Goal: Task Accomplishment & Management: Use online tool/utility

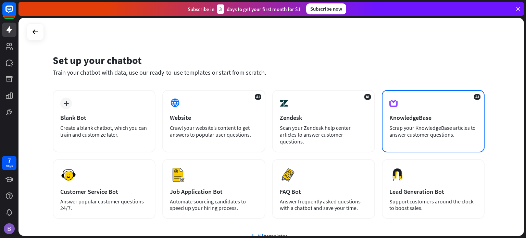
click at [453, 132] on div "Scrap your KnowledgeBase articles to answer customer questions." at bounding box center [433, 131] width 88 height 14
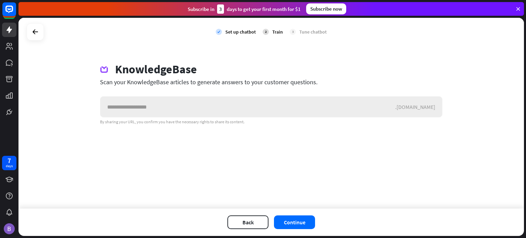
click at [258, 107] on input "text" at bounding box center [247, 107] width 295 height 21
drag, startPoint x: 249, startPoint y: 109, endPoint x: 245, endPoint y: 111, distance: 4.6
drag, startPoint x: 245, startPoint y: 111, endPoint x: 149, endPoint y: 108, distance: 96.3
click at [149, 108] on input "text" at bounding box center [247, 107] width 295 height 21
click at [38, 34] on icon at bounding box center [35, 32] width 8 height 8
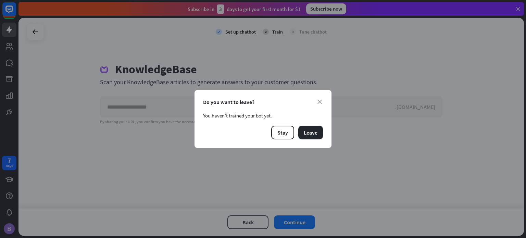
click at [322, 139] on div "Stay Leave" at bounding box center [263, 133] width 120 height 14
click at [314, 133] on button "Leave" at bounding box center [310, 133] width 25 height 14
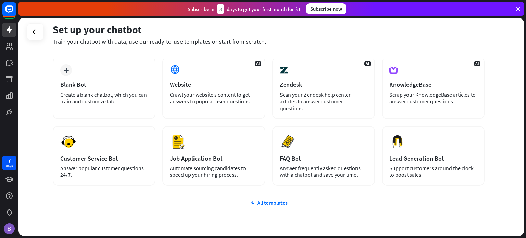
scroll to position [34, 0]
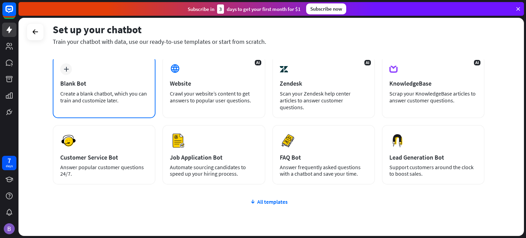
click at [130, 95] on div "Create a blank chatbot, which you can train and customize later." at bounding box center [104, 97] width 88 height 14
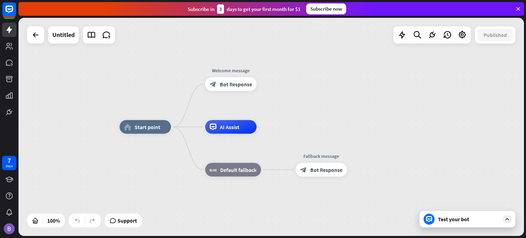
click at [459, 221] on div "Test your bot" at bounding box center [469, 219] width 62 height 7
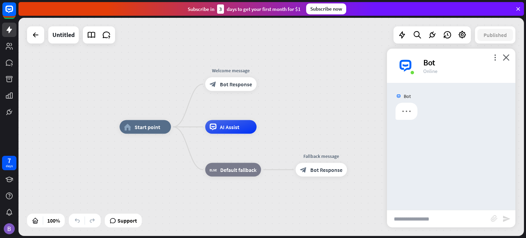
click at [430, 222] on input "text" at bounding box center [439, 218] width 104 height 17
type input "**"
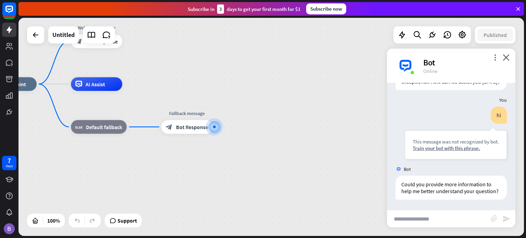
scroll to position [57, 0]
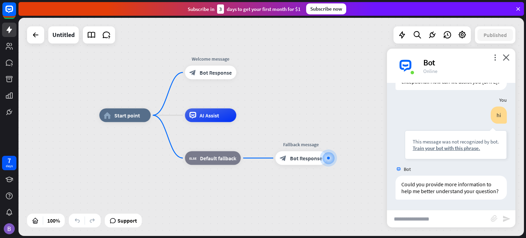
drag, startPoint x: 259, startPoint y: 162, endPoint x: 373, endPoint y: 193, distance: 118.2
click at [373, 193] on div "home_2 Start point Welcome message block_bot_response Bot Response AI Assist bl…" at bounding box center [351, 224] width 505 height 218
click at [224, 117] on div "AI Assist" at bounding box center [210, 116] width 51 height 14
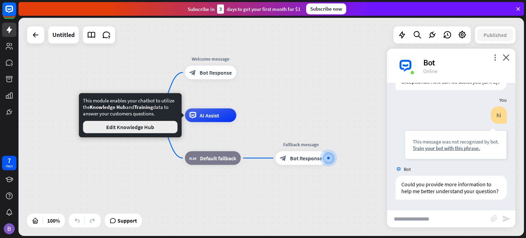
click at [163, 124] on button "Edit Knowledge Hub" at bounding box center [130, 127] width 95 height 12
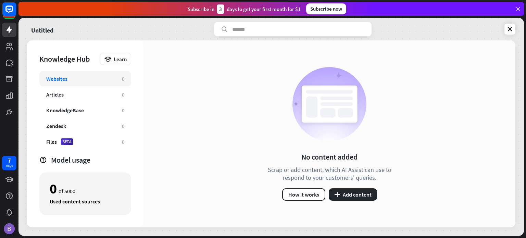
click at [86, 76] on div "Websites" at bounding box center [80, 78] width 69 height 7
click at [88, 140] on div "Files BETA" at bounding box center [80, 141] width 69 height 7
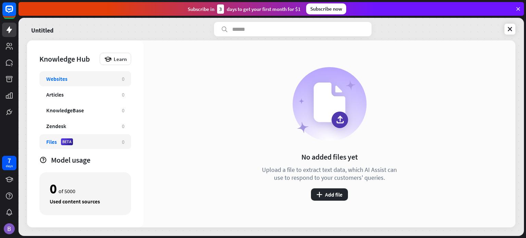
click at [83, 77] on div "Websites" at bounding box center [80, 78] width 69 height 7
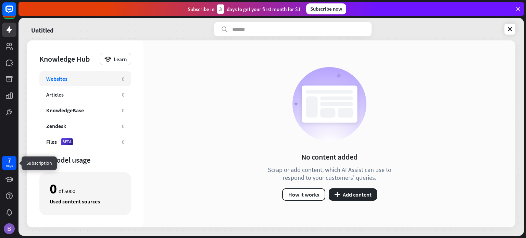
click at [10, 161] on div "7" at bounding box center [9, 161] width 3 height 6
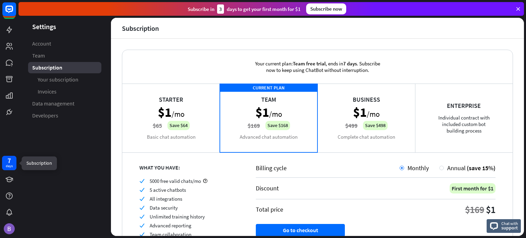
click at [7, 165] on div "days" at bounding box center [9, 166] width 7 height 5
click at [8, 28] on icon at bounding box center [9, 29] width 5 height 7
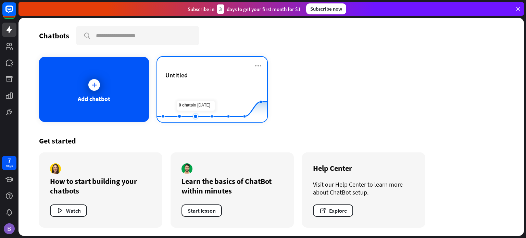
click at [195, 102] on rect at bounding box center [212, 105] width 110 height 43
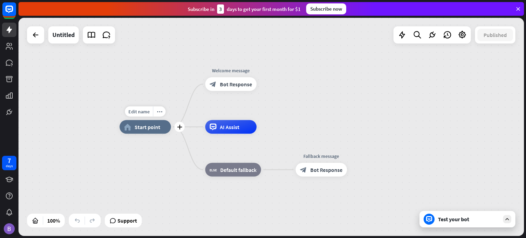
click at [152, 127] on span "Start point" at bounding box center [148, 127] width 26 height 7
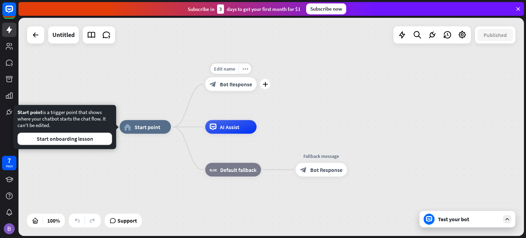
click at [231, 79] on div "block_bot_response Bot Response" at bounding box center [230, 84] width 51 height 14
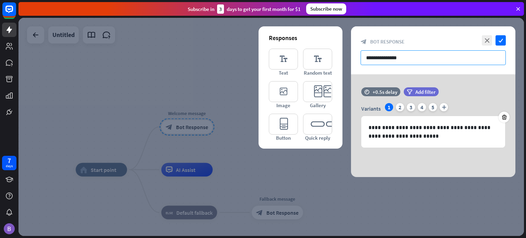
click at [415, 61] on input "**********" at bounding box center [433, 57] width 145 height 15
click at [498, 35] on icon "check" at bounding box center [501, 40] width 10 height 10
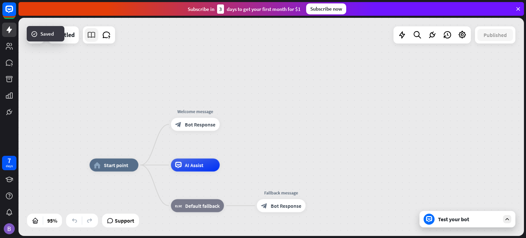
click at [88, 39] on icon at bounding box center [91, 34] width 9 height 9
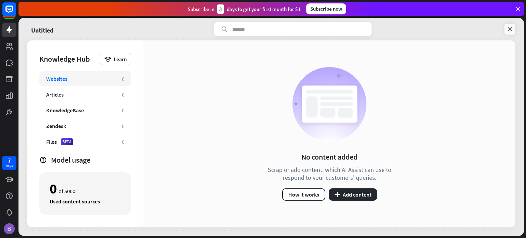
click at [508, 27] on icon at bounding box center [510, 29] width 7 height 7
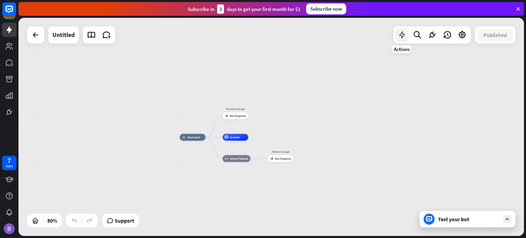
click at [399, 37] on icon at bounding box center [402, 34] width 9 height 9
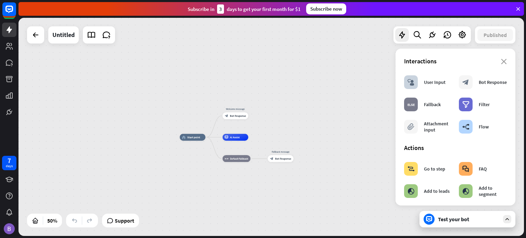
click at [348, 126] on div "home_2 Start point Welcome message block_bot_response Bot Response AI Assist bl…" at bounding box center [270, 127] width 505 height 218
click at [32, 39] on div at bounding box center [36, 35] width 14 height 14
